Goal: Information Seeking & Learning: Learn about a topic

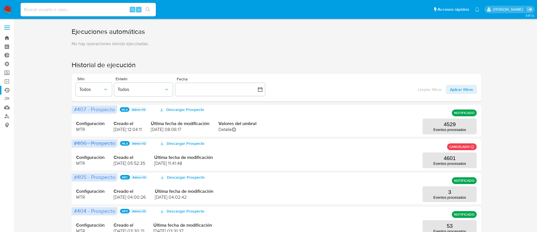
click at [7, 35] on link "Bandeja" at bounding box center [33, 38] width 67 height 9
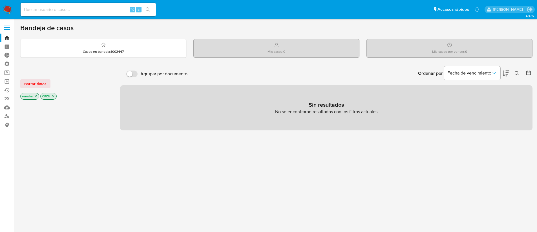
click at [36, 95] on icon "close-filter" at bounding box center [35, 95] width 3 height 3
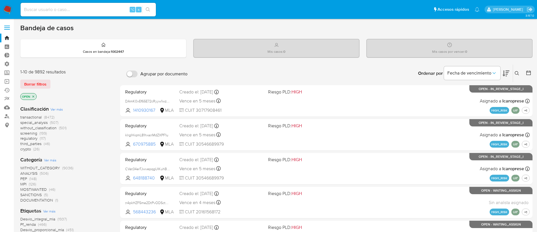
click at [34, 97] on icon "close-filter" at bounding box center [33, 96] width 3 height 3
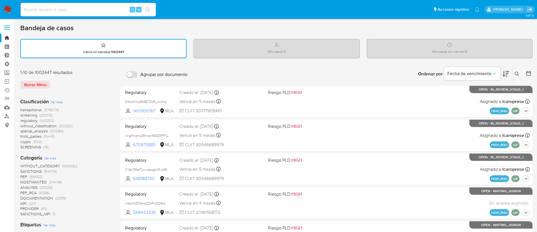
click at [36, 109] on span "transactional" at bounding box center [30, 110] width 21 height 6
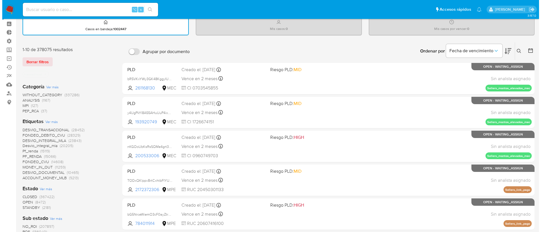
scroll to position [49, 0]
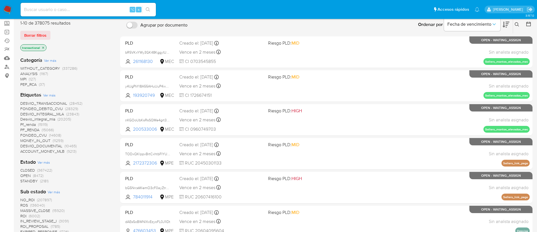
click at [47, 96] on span "Ver más" at bounding box center [49, 94] width 12 height 5
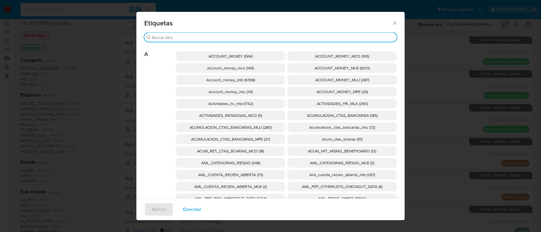
click at [199, 37] on input "Buscar" at bounding box center [273, 37] width 242 height 5
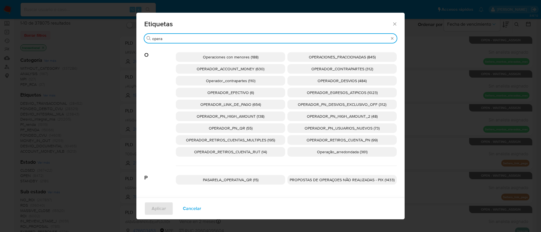
type input "opera"
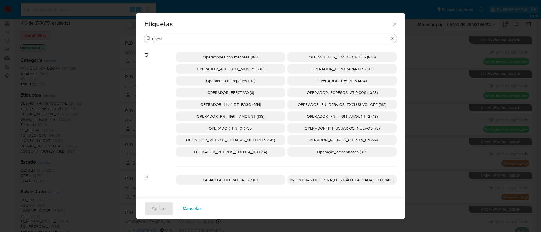
click at [334, 153] on span "Operação_arredondada (361)" at bounding box center [342, 152] width 50 height 6
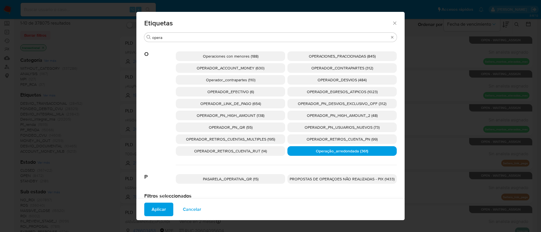
click at [152, 208] on span "Aplicar" at bounding box center [159, 209] width 14 height 12
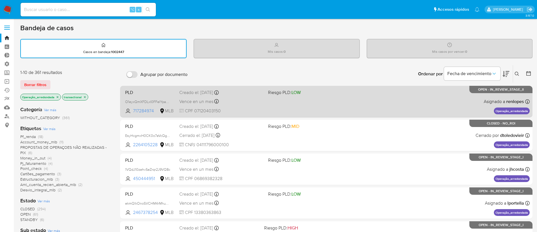
click at [423, 108] on div "PLD O1eyxQmXFDLxI0FFeIYpahH9 717284974 MLB Riesgo PLD: LOW Creado el: 12/08/202…" at bounding box center [326, 101] width 407 height 28
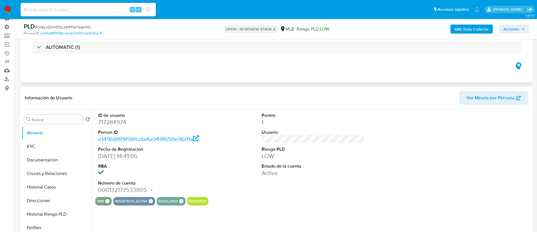
scroll to position [8, 0]
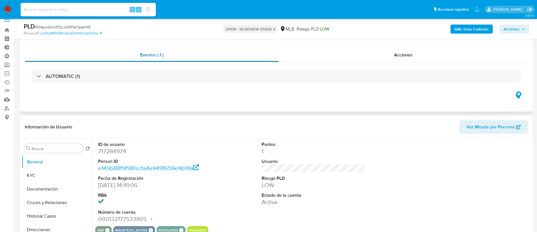
select select "10"
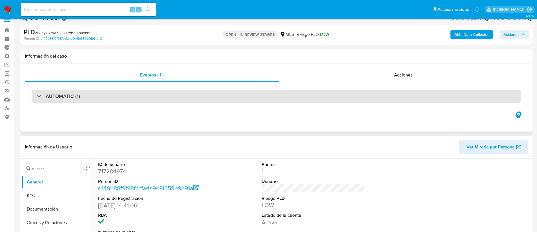
scroll to position [0, 0]
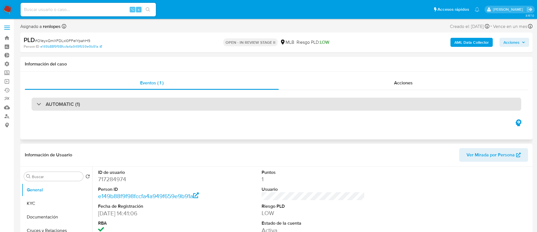
click at [111, 103] on div "AUTOMATIC (1)" at bounding box center [277, 104] width 490 height 13
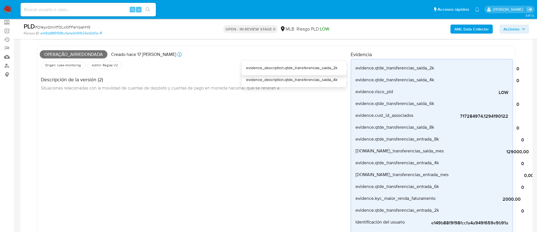
scroll to position [49, 0]
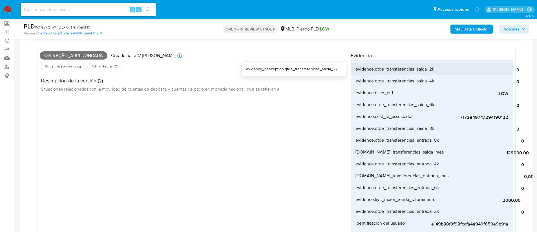
drag, startPoint x: 421, startPoint y: 110, endPoint x: 354, endPoint y: 70, distance: 78.0
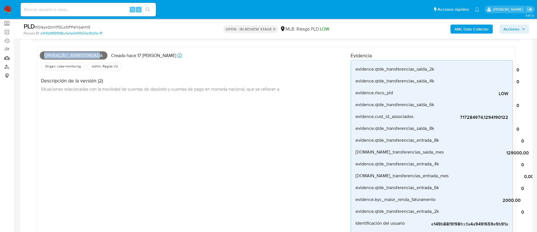
drag, startPoint x: 44, startPoint y: 56, endPoint x: 101, endPoint y: 54, distance: 57.5
click at [101, 54] on span "Operação_arredondada" at bounding box center [74, 55] width 68 height 8
drag, startPoint x: 103, startPoint y: 55, endPoint x: 41, endPoint y: 56, distance: 61.8
click at [41, 56] on span "Operação_arredondada" at bounding box center [74, 55] width 68 height 8
copy span "Operação_arredondada"
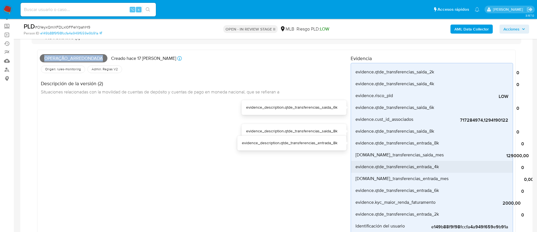
scroll to position [55, 0]
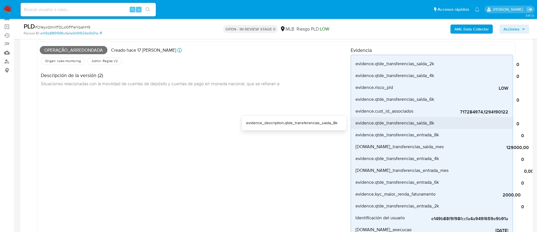
drag, startPoint x: 427, startPoint y: 122, endPoint x: 354, endPoint y: 125, distance: 73.4
click at [354, 125] on li "evidence.qtde_transferencias_saida_8k 0" at bounding box center [432, 123] width 162 height 12
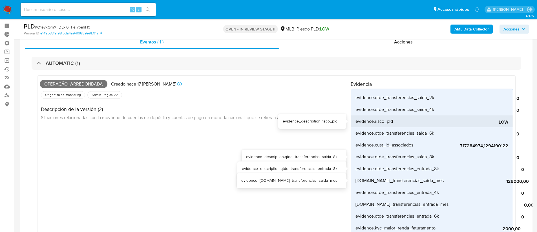
scroll to position [48, 0]
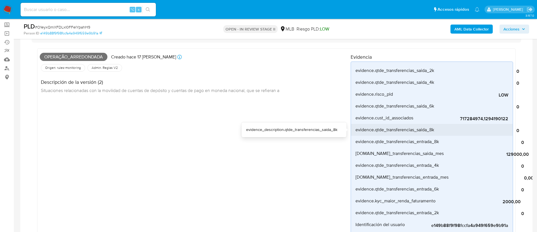
click at [424, 127] on span "evidence.qtde_transferencias_saida_8k" at bounding box center [395, 130] width 79 height 6
click at [460, 125] on div "0" at bounding box center [477, 130] width 85 height 12
drag, startPoint x: 437, startPoint y: 129, endPoint x: 356, endPoint y: 129, distance: 81.2
click at [356, 129] on li "evidence.qtde_transferencias_saida_8k 0" at bounding box center [432, 130] width 162 height 12
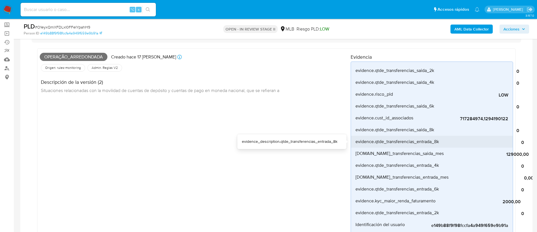
click at [401, 142] on span "evidence.qtde_transferencias_entrada_8k" at bounding box center [397, 142] width 83 height 6
drag, startPoint x: 438, startPoint y: 153, endPoint x: 367, endPoint y: 141, distance: 72.3
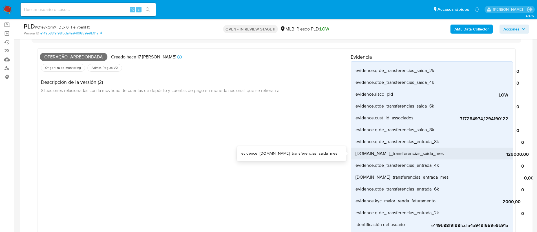
click at [445, 154] on span "129000,00" at bounding box center [486, 154] width 85 height 6
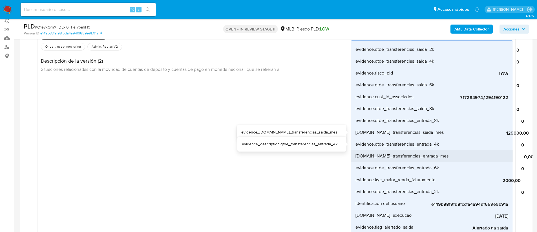
scroll to position [80, 0]
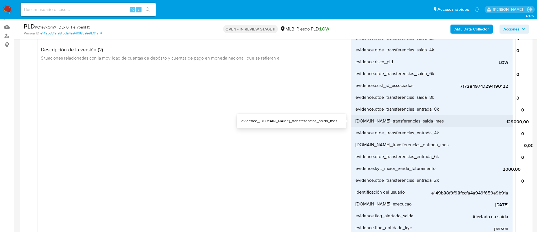
drag, startPoint x: 438, startPoint y: 120, endPoint x: 355, endPoint y: 122, distance: 83.5
click at [355, 122] on li "evidence.total_transferencias_saida_mes 129000,00" at bounding box center [432, 121] width 162 height 12
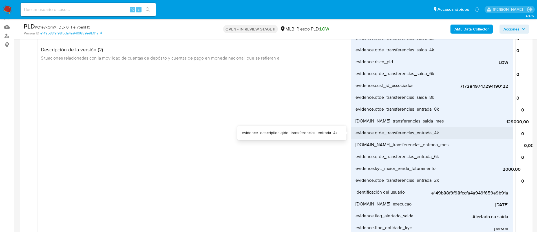
drag, startPoint x: 440, startPoint y: 133, endPoint x: 353, endPoint y: 132, distance: 86.3
click at [353, 132] on li "evidence.qtde_transferencias_entrada_4k 0" at bounding box center [432, 133] width 162 height 12
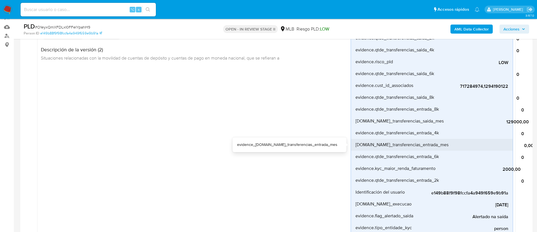
drag, startPoint x: 444, startPoint y: 144, endPoint x: 356, endPoint y: 144, distance: 87.7
click at [356, 144] on li "evidence.total_transferencias_entrada_mes 0,00" at bounding box center [432, 145] width 162 height 12
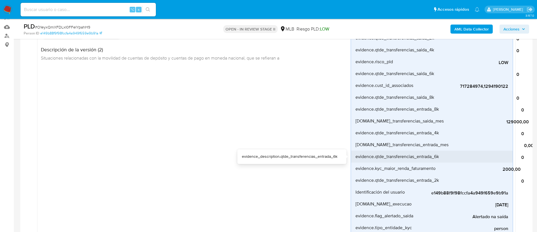
drag, startPoint x: 434, startPoint y: 156, endPoint x: 356, endPoint y: 157, distance: 78.7
click at [356, 157] on span "evidence.qtde_transferencias_entrada_6k" at bounding box center [397, 157] width 83 height 6
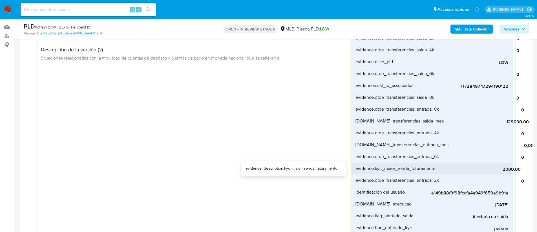
drag, startPoint x: 432, startPoint y: 167, endPoint x: 356, endPoint y: 169, distance: 76.2
click at [356, 169] on li "evidence.kyc_maior_renda_faturamento 2000,00" at bounding box center [432, 168] width 162 height 12
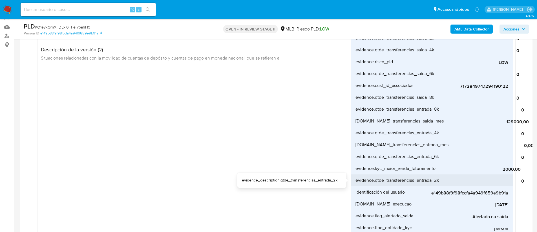
drag, startPoint x: 442, startPoint y: 178, endPoint x: 356, endPoint y: 182, distance: 85.6
click at [356, 182] on li "evidence.qtde_transferencias_entrada_2k 0" at bounding box center [432, 180] width 162 height 12
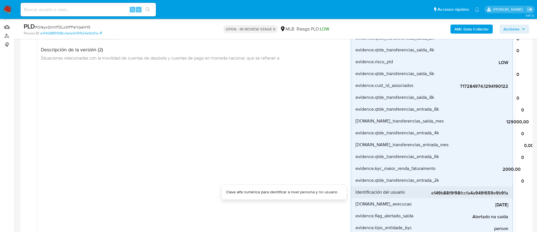
drag, startPoint x: 406, startPoint y: 192, endPoint x: 351, endPoint y: 194, distance: 54.7
click at [351, 194] on li "Identificación del usuario e149b88f9f98fccfa4a949f659e9b91a" at bounding box center [432, 192] width 162 height 12
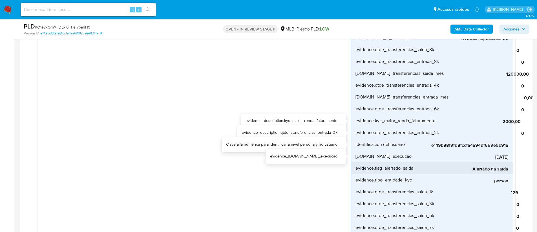
scroll to position [128, 0]
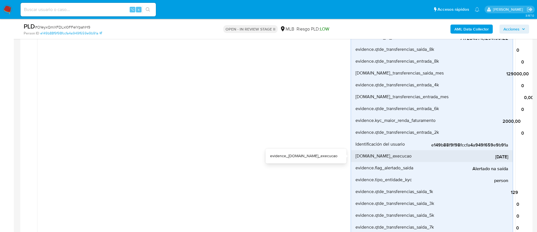
click at [400, 154] on span "evidence.data_execucao" at bounding box center [384, 156] width 56 height 6
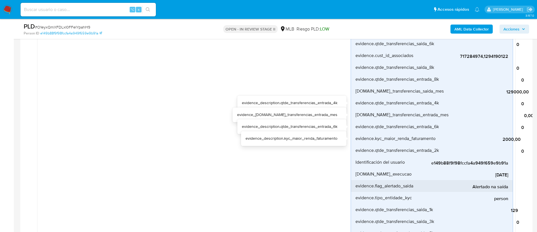
scroll to position [143, 0]
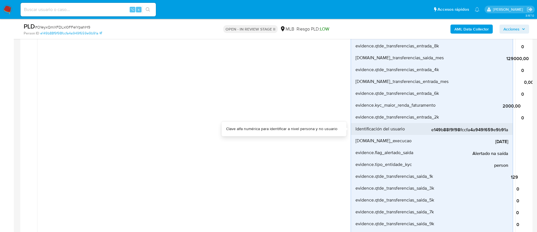
click at [397, 129] on span "Identificación del usuario" at bounding box center [380, 129] width 49 height 6
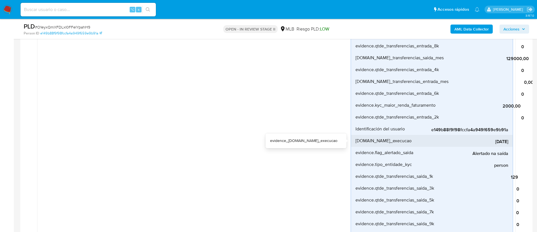
drag, startPoint x: 406, startPoint y: 139, endPoint x: 354, endPoint y: 143, distance: 52.0
click at [354, 143] on li "evidence.data_execucao 2025-08-08" at bounding box center [432, 141] width 162 height 12
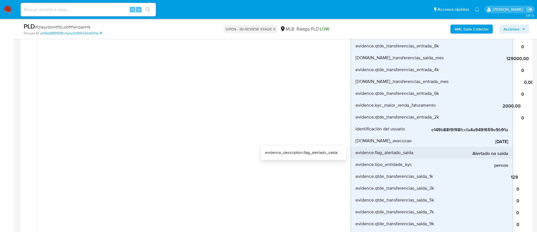
drag, startPoint x: 413, startPoint y: 152, endPoint x: 355, endPoint y: 155, distance: 58.1
click at [356, 155] on span "evidence.flag_alertado_saida" at bounding box center [385, 153] width 58 height 6
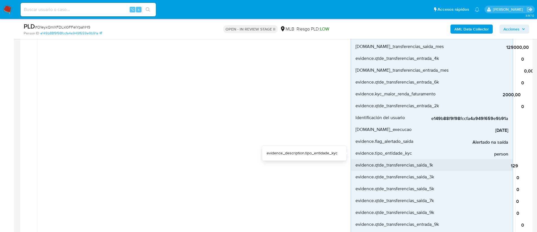
scroll to position [184, 0]
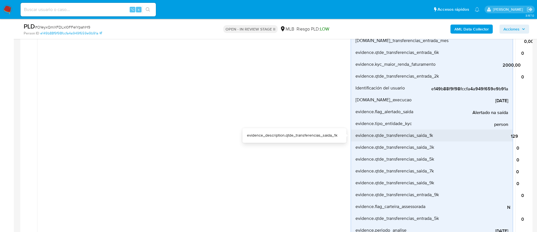
drag, startPoint x: 434, startPoint y: 135, endPoint x: 356, endPoint y: 137, distance: 79.0
click at [356, 137] on li "evidence.qtde_transferencias_saida_1k 129" at bounding box center [432, 135] width 162 height 12
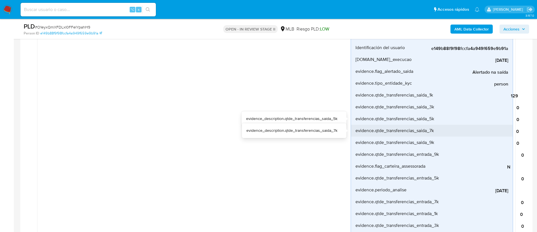
scroll to position [226, 0]
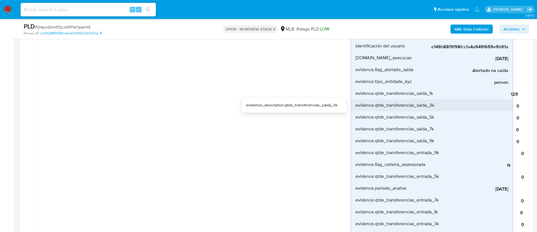
drag, startPoint x: 435, startPoint y: 103, endPoint x: 355, endPoint y: 106, distance: 80.1
click at [355, 106] on li "evidence.qtde_transferencias_saida_3k 0" at bounding box center [432, 105] width 162 height 12
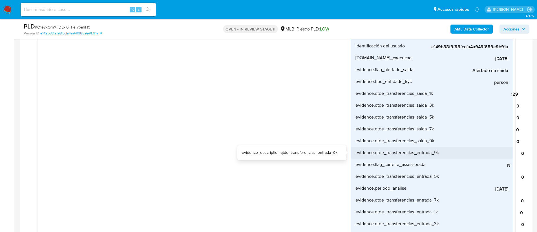
drag, startPoint x: 441, startPoint y: 151, endPoint x: 354, endPoint y: 155, distance: 86.3
click at [355, 155] on li "evidence.qtde_transferencias_entrada_9k 0" at bounding box center [432, 153] width 162 height 12
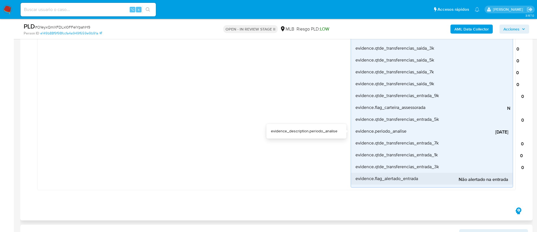
scroll to position [285, 0]
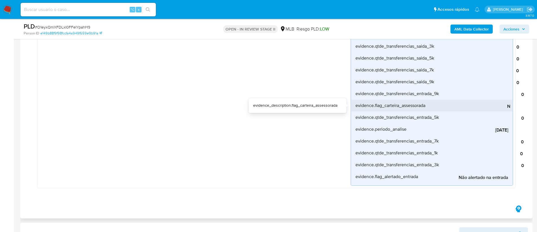
drag, startPoint x: 429, startPoint y: 103, endPoint x: 352, endPoint y: 107, distance: 77.7
click at [352, 107] on li "evidence.flag_carteira_assessorada N" at bounding box center [432, 106] width 162 height 12
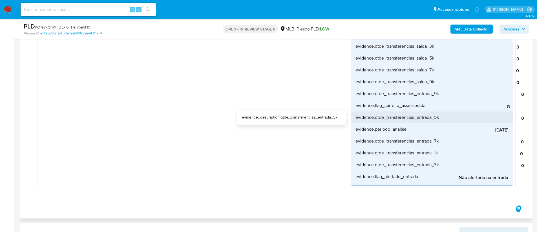
drag, startPoint x: 439, startPoint y: 118, endPoint x: 356, endPoint y: 116, distance: 82.6
click at [356, 116] on span "evidence.qtde_transferencias_entrada_5k" at bounding box center [397, 117] width 83 height 6
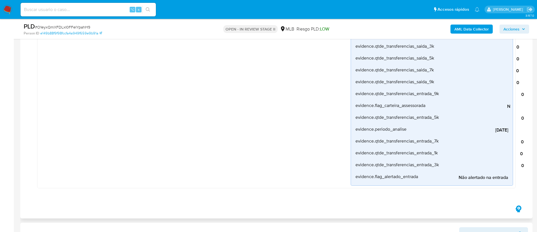
drag, startPoint x: 407, startPoint y: 128, endPoint x: 349, endPoint y: 129, distance: 57.8
click at [393, 132] on div "evidence.periodo_analise" at bounding box center [390, 129] width 68 height 12
drag, startPoint x: 406, startPoint y: 129, endPoint x: 356, endPoint y: 128, distance: 49.6
click at [356, 128] on div "evidence.periodo_analise" at bounding box center [390, 129] width 68 height 12
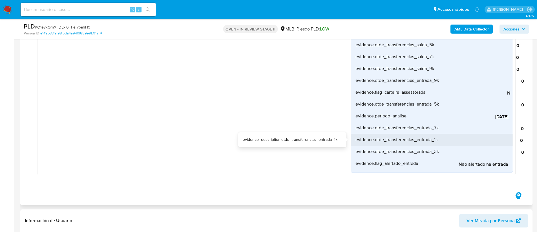
scroll to position [299, 0]
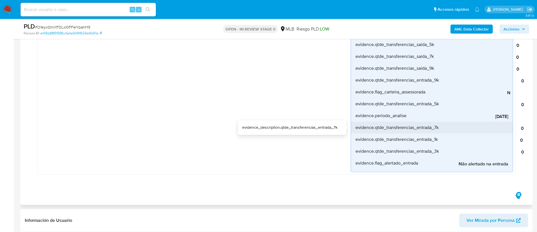
drag, startPoint x: 439, startPoint y: 128, endPoint x: 356, endPoint y: 127, distance: 83.2
click at [356, 127] on li "evidence.qtde_transferencias_entrada_7k 0" at bounding box center [432, 128] width 162 height 12
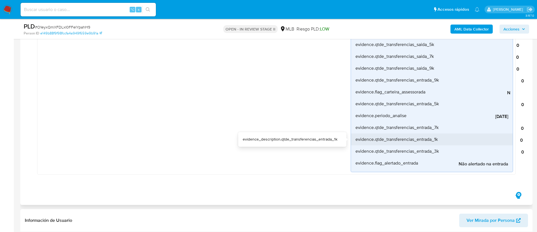
drag, startPoint x: 438, startPoint y: 138, endPoint x: 356, endPoint y: 139, distance: 81.8
click at [356, 139] on li "evidence.qtde_transferencias_entrada_1k 0" at bounding box center [432, 139] width 162 height 12
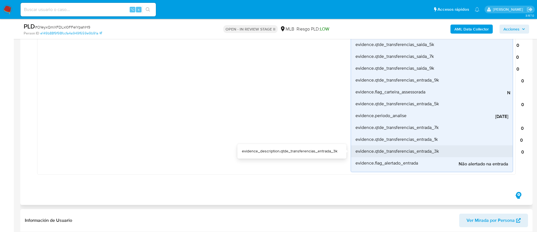
drag, startPoint x: 440, startPoint y: 151, endPoint x: 356, endPoint y: 153, distance: 84.6
click at [356, 153] on li "evidence.qtde_transferencias_entrada_3k 0" at bounding box center [432, 151] width 162 height 12
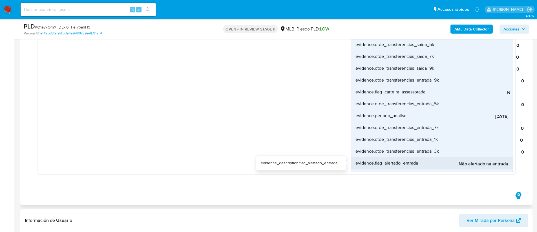
drag, startPoint x: 418, startPoint y: 163, endPoint x: 354, endPoint y: 163, distance: 64.0
click at [354, 163] on li "evidence.flag_alertado_entrada Não alertado na entrada" at bounding box center [432, 163] width 162 height 12
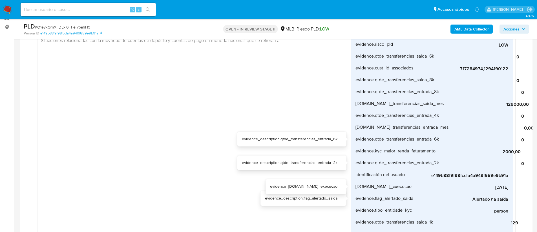
scroll to position [98, 0]
